Goal: Check status: Check status

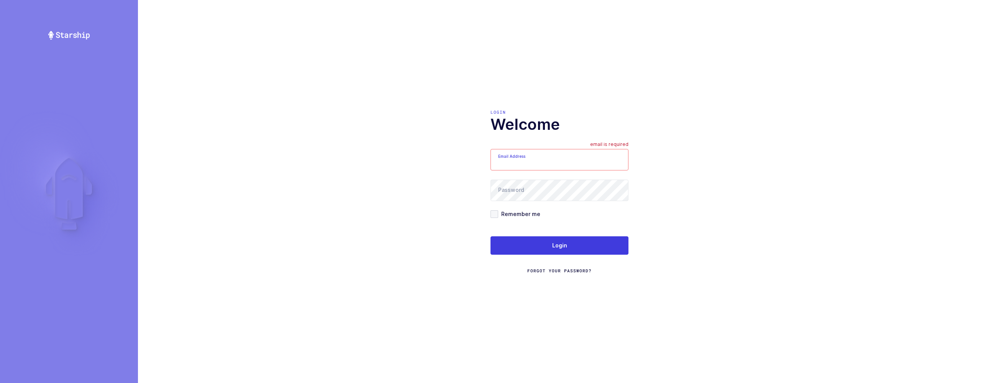
type input "[EMAIL_ADDRESS][DOMAIN_NAME]"
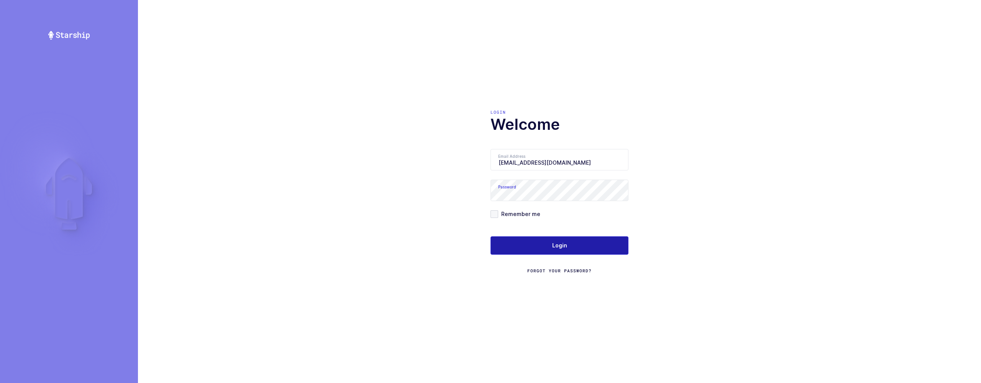
click at [540, 245] on button "Login" at bounding box center [560, 245] width 138 height 18
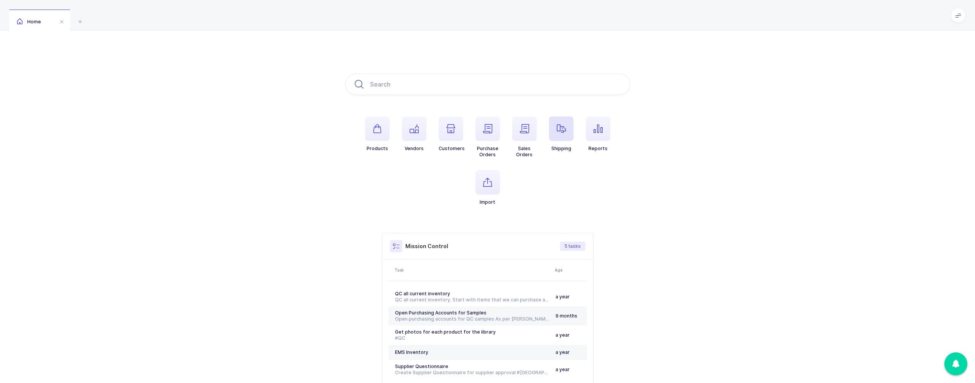
click at [557, 123] on span "button" at bounding box center [561, 129] width 25 height 25
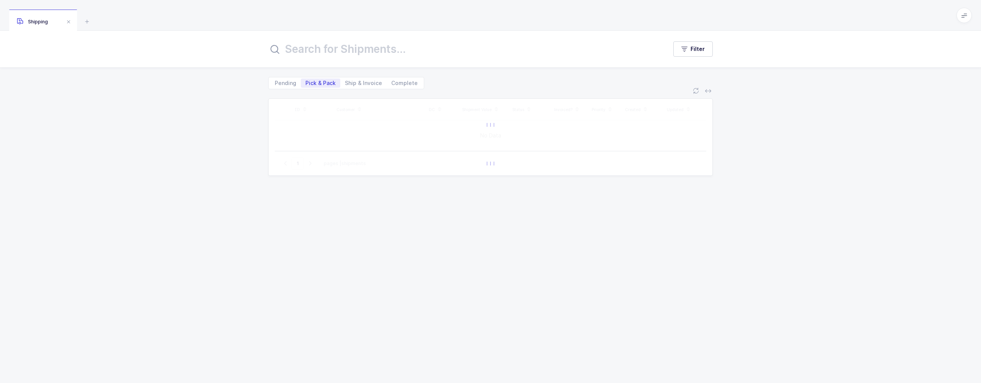
click at [413, 45] on input "text" at bounding box center [463, 49] width 390 height 18
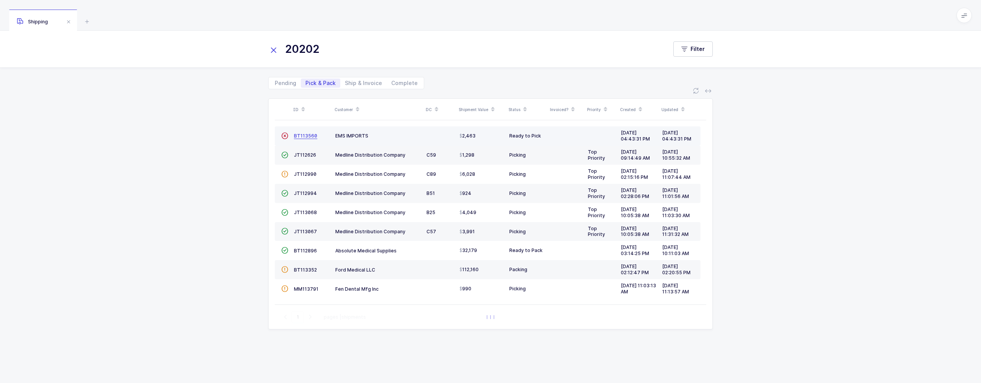
type input "20202"
click at [310, 138] on span "BT113560" at bounding box center [305, 136] width 23 height 6
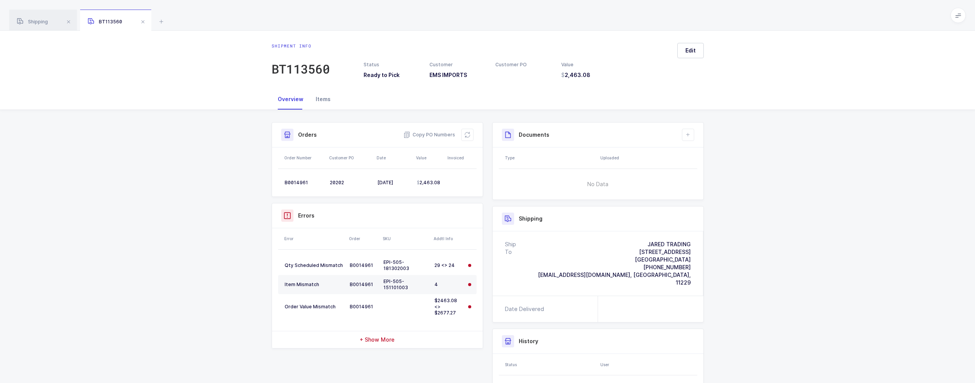
click at [321, 104] on div "Items" at bounding box center [323, 99] width 27 height 21
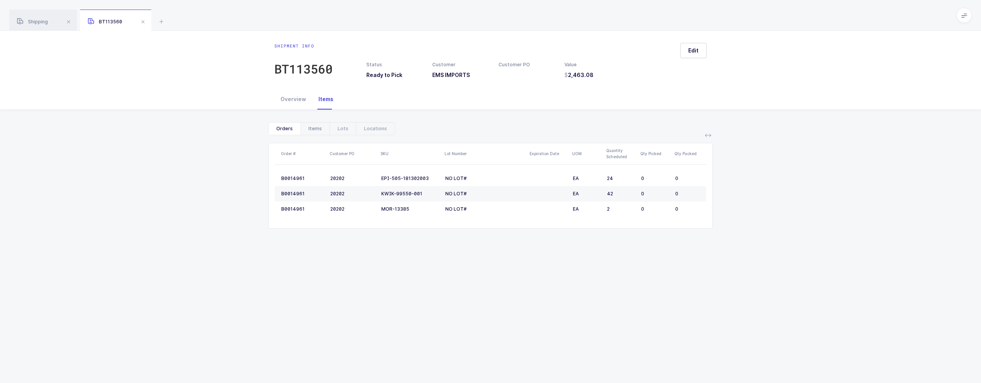
click at [312, 131] on div "Items" at bounding box center [314, 129] width 29 height 12
click at [356, 132] on div "Lots" at bounding box center [343, 129] width 26 height 12
click at [389, 129] on div "Locations" at bounding box center [375, 129] width 39 height 12
click at [354, 130] on div "Lots" at bounding box center [343, 129] width 26 height 12
click at [322, 130] on div "Items" at bounding box center [314, 129] width 29 height 12
